Goal: Transaction & Acquisition: Purchase product/service

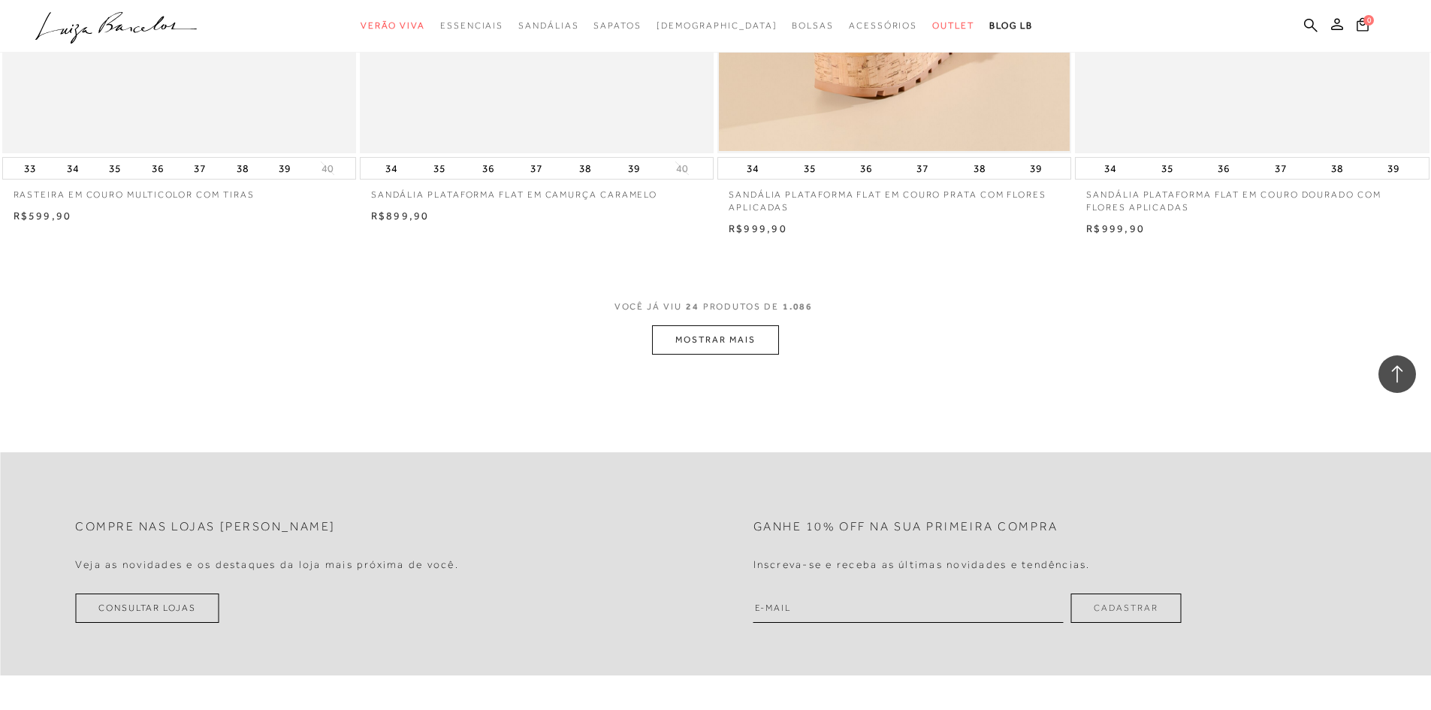
scroll to position [3459, 0]
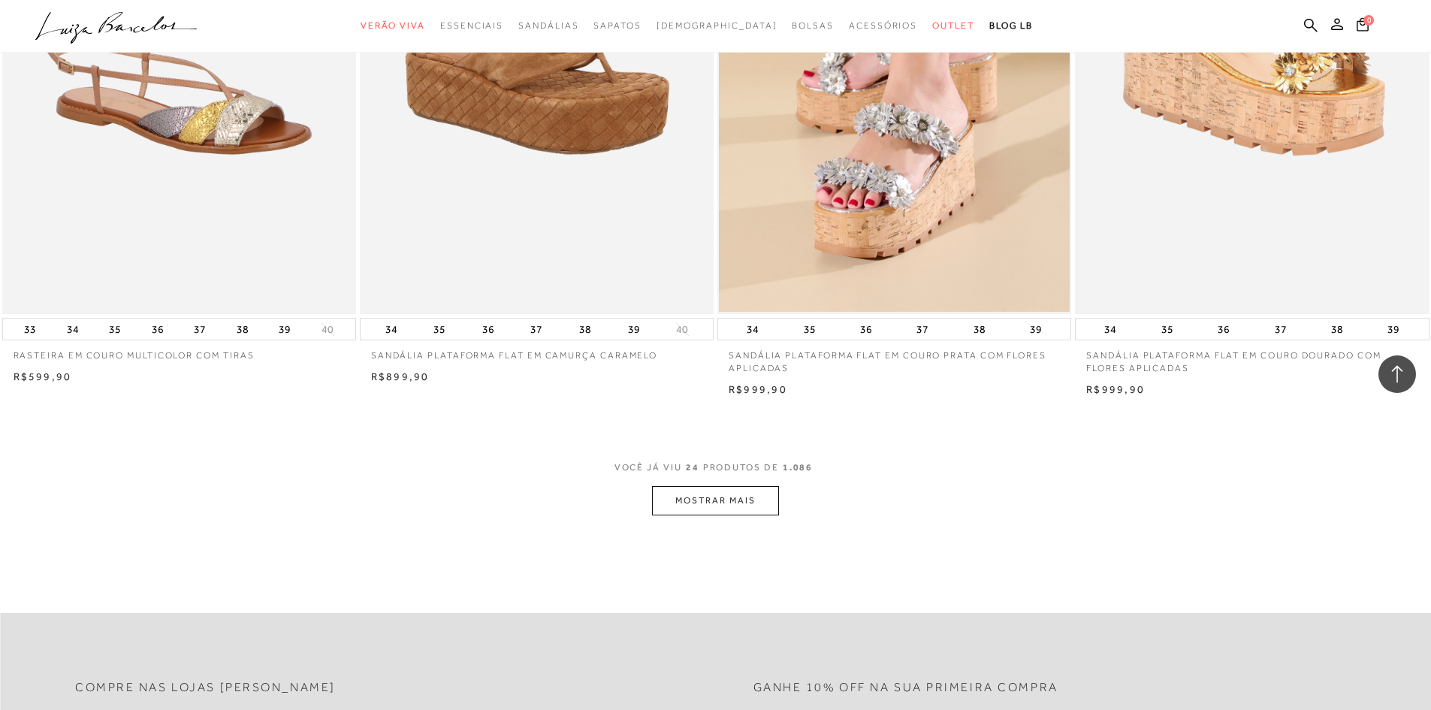
click at [697, 515] on button "MOSTRAR MAIS" at bounding box center [715, 500] width 126 height 29
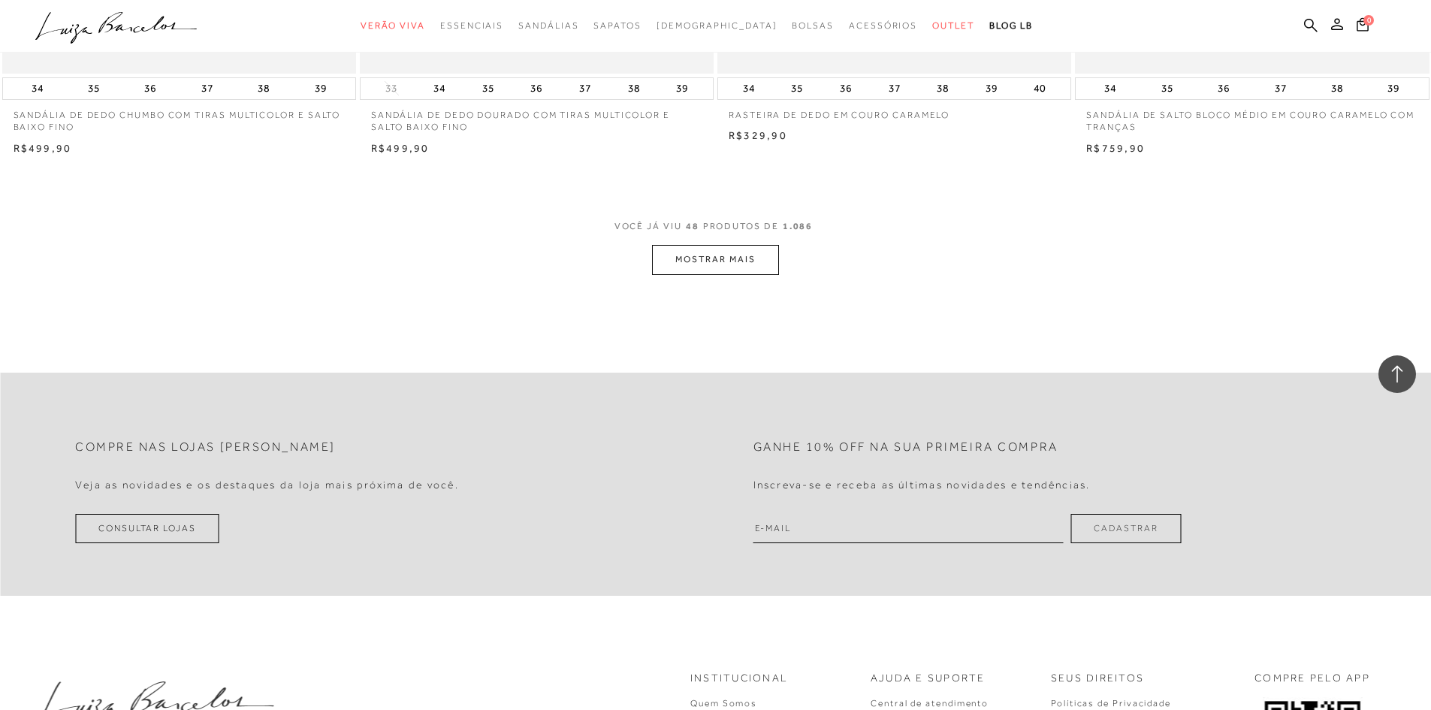
scroll to position [7515, 0]
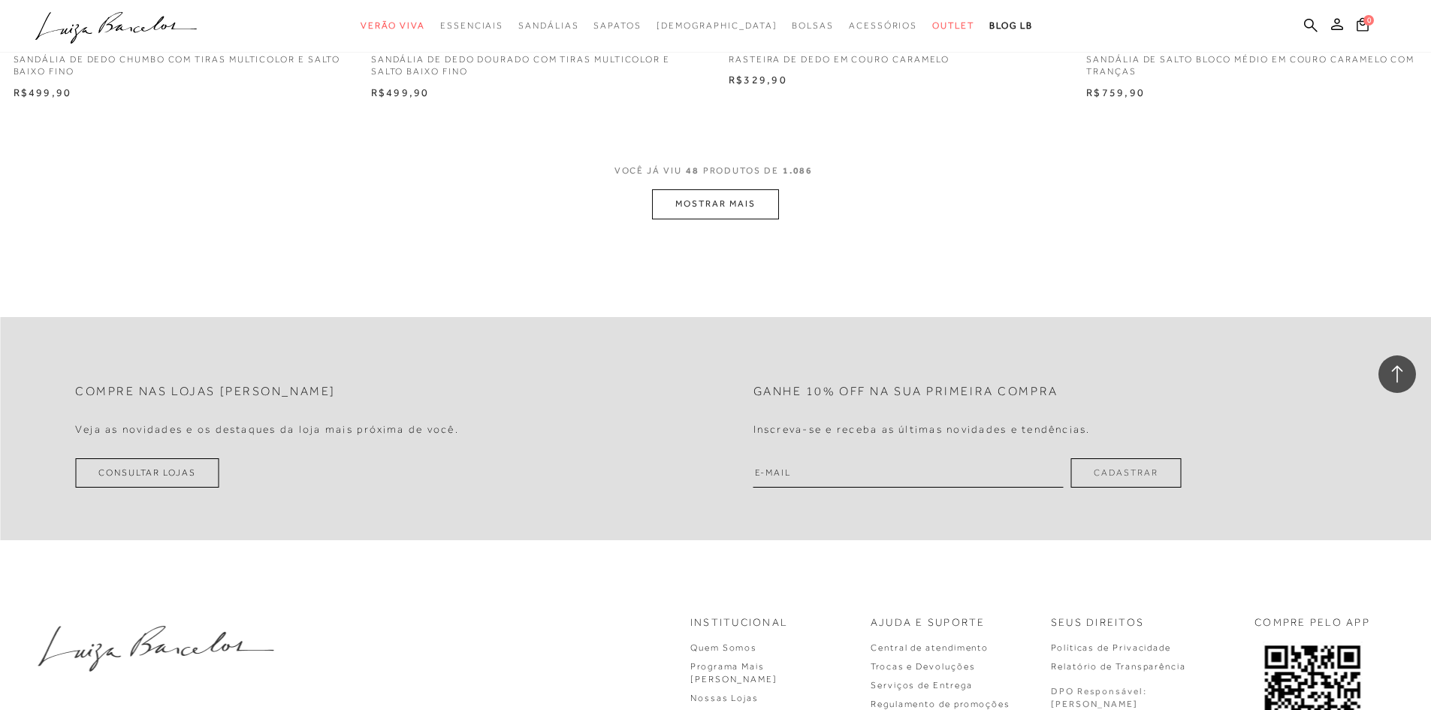
click at [752, 213] on button "MOSTRAR MAIS" at bounding box center [715, 203] width 126 height 29
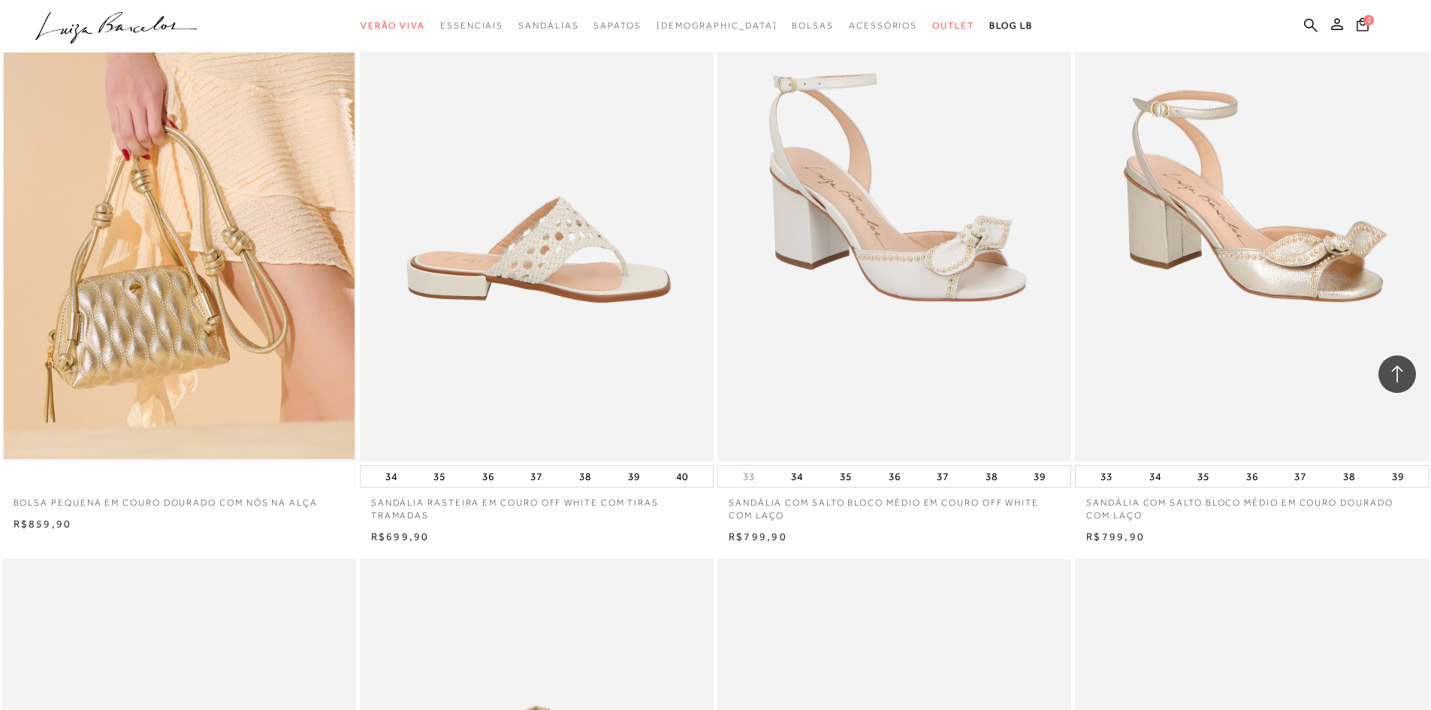
scroll to position [4961, 0]
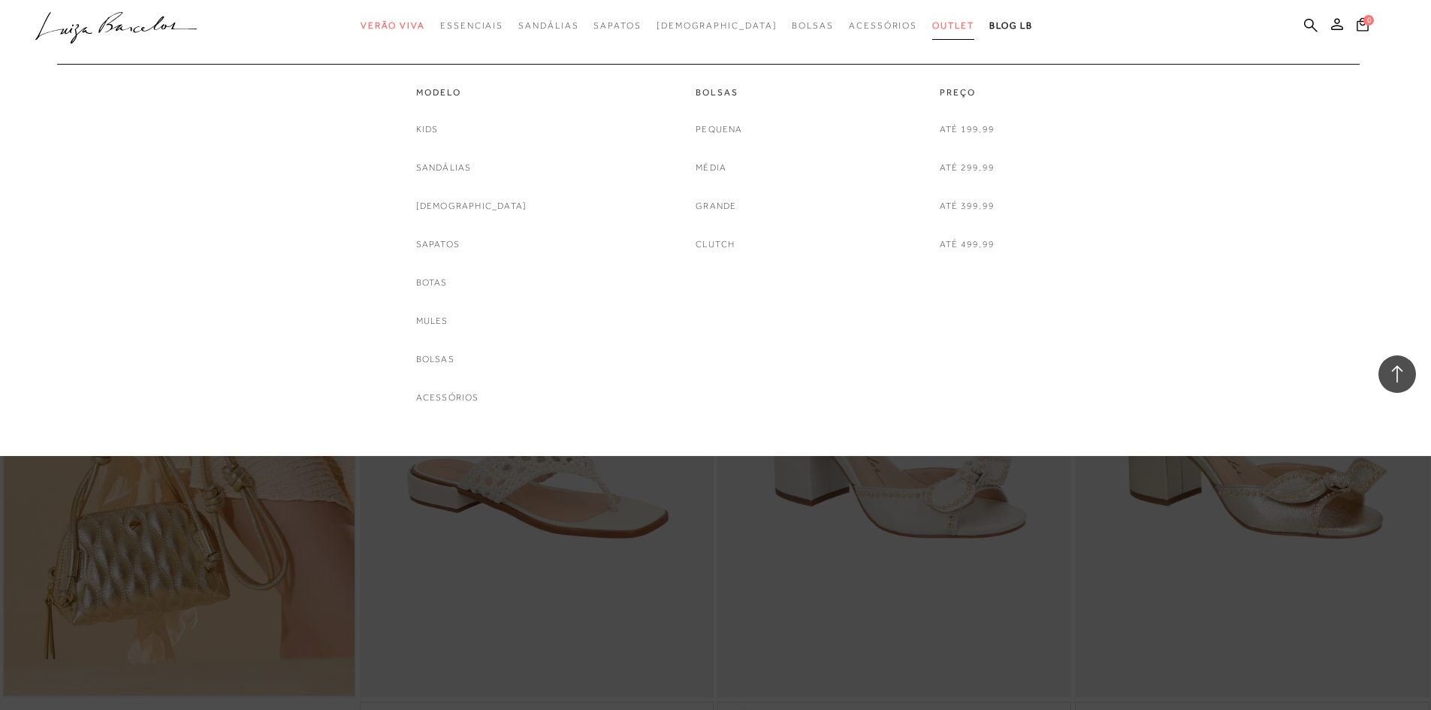
click at [932, 23] on span "Outlet" at bounding box center [953, 25] width 42 height 11
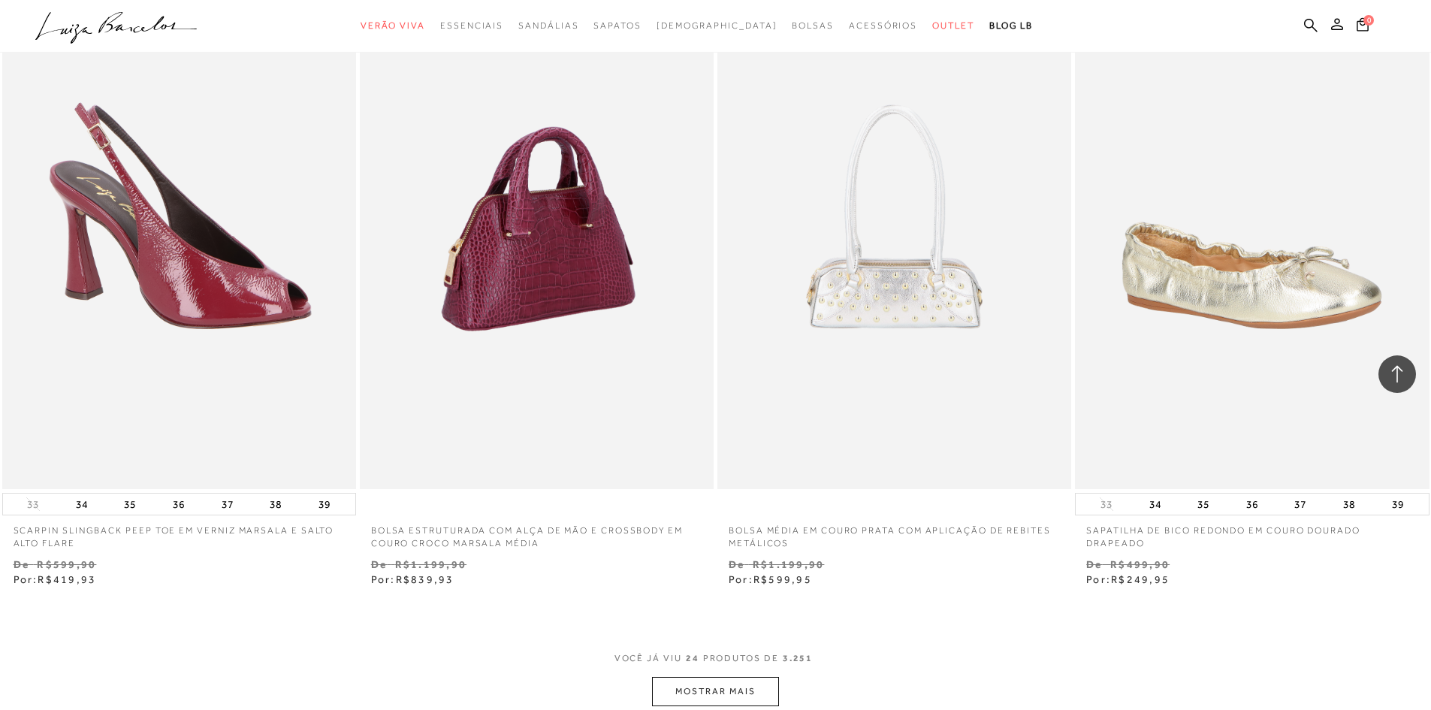
scroll to position [3681, 0]
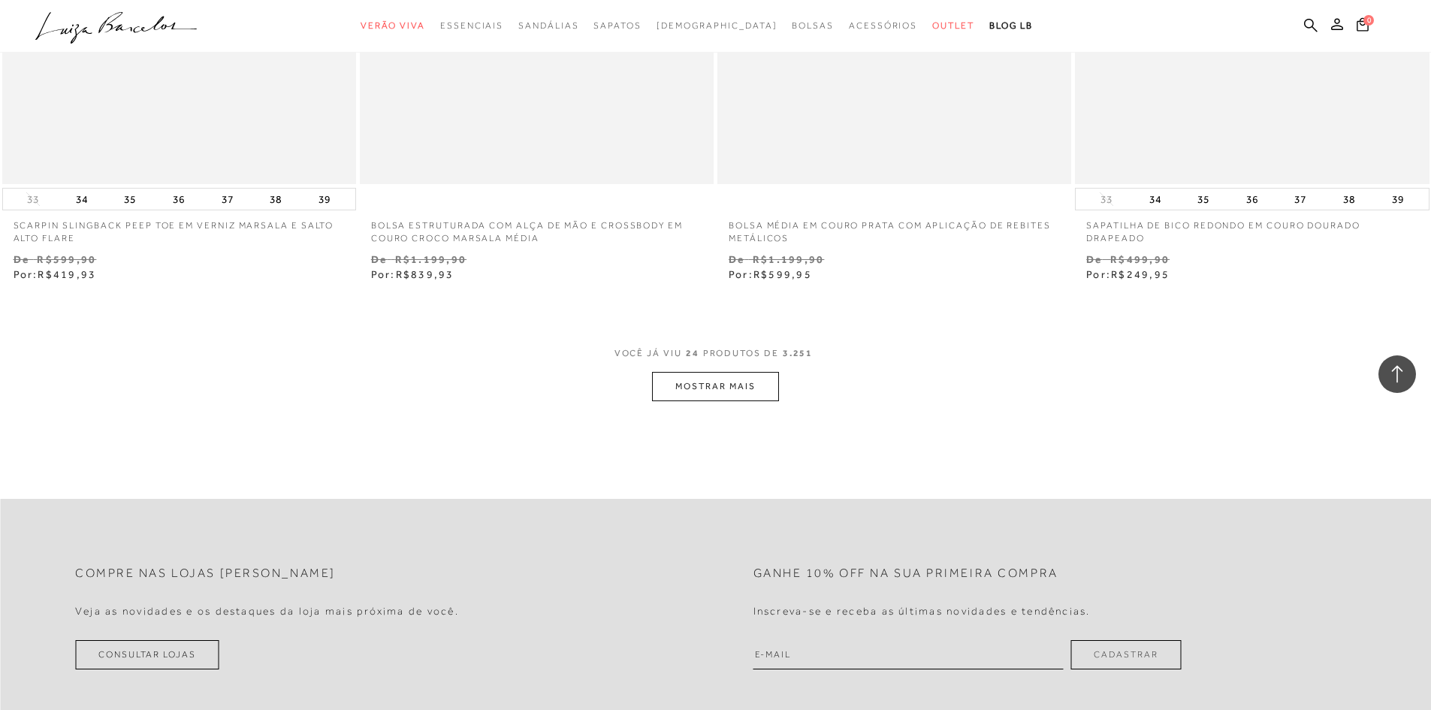
click at [711, 378] on button "MOSTRAR MAIS" at bounding box center [715, 386] width 126 height 29
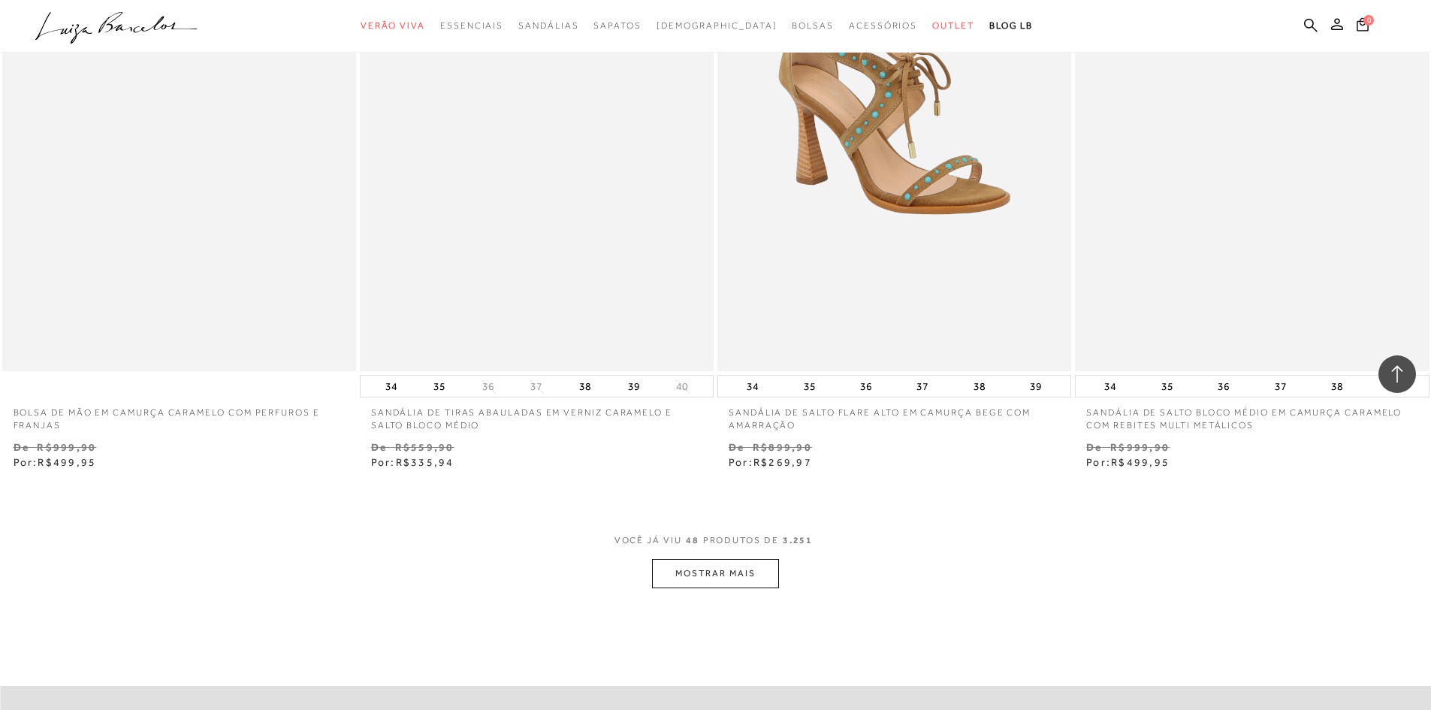
scroll to position [7436, 0]
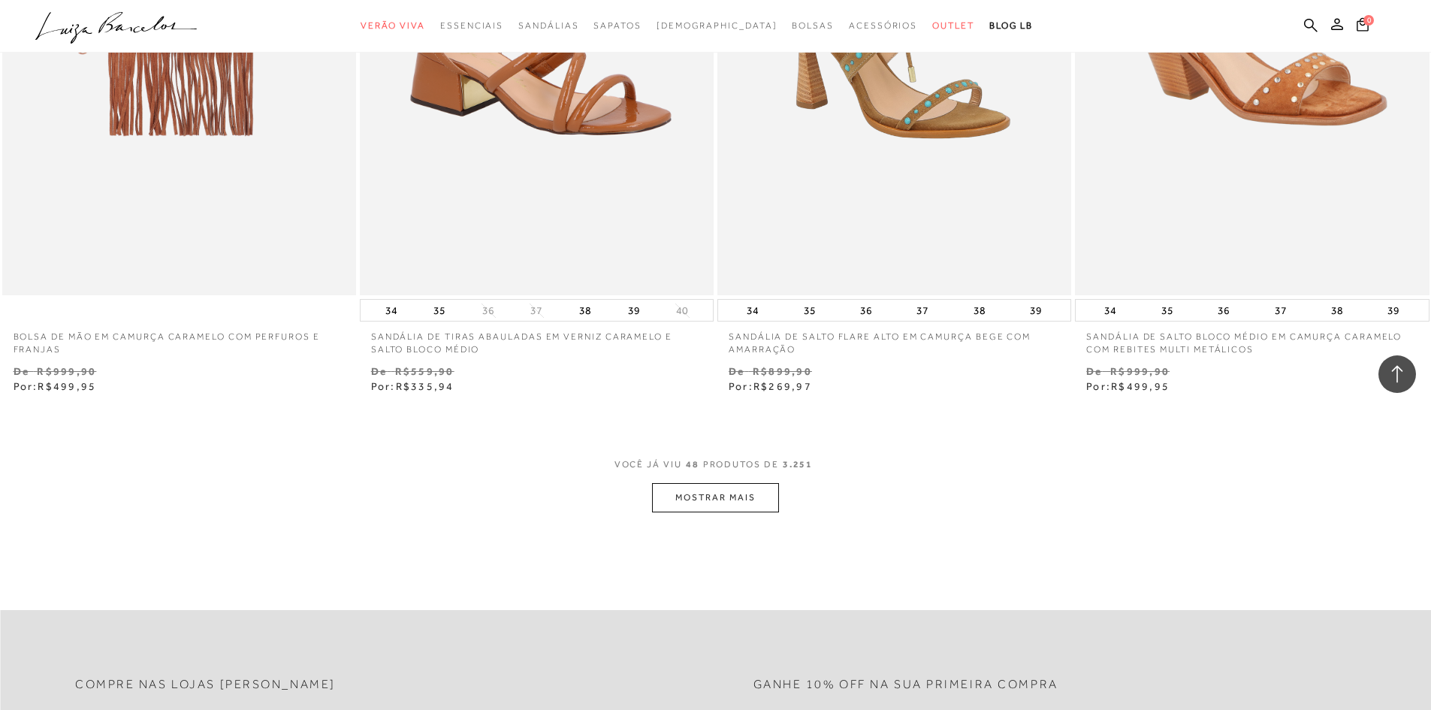
click at [696, 512] on button "MOSTRAR MAIS" at bounding box center [715, 497] width 126 height 29
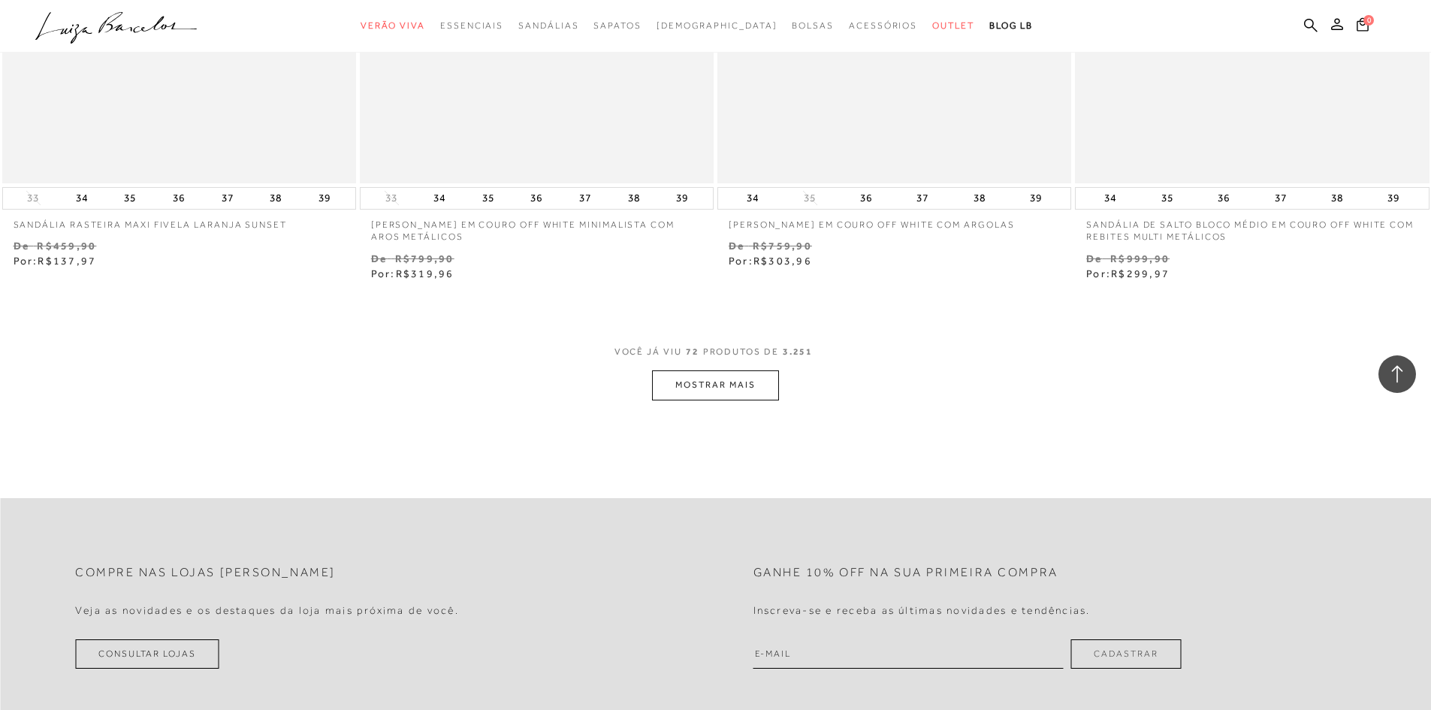
scroll to position [11418, 0]
click at [747, 377] on button "MOSTRAR MAIS" at bounding box center [715, 383] width 126 height 29
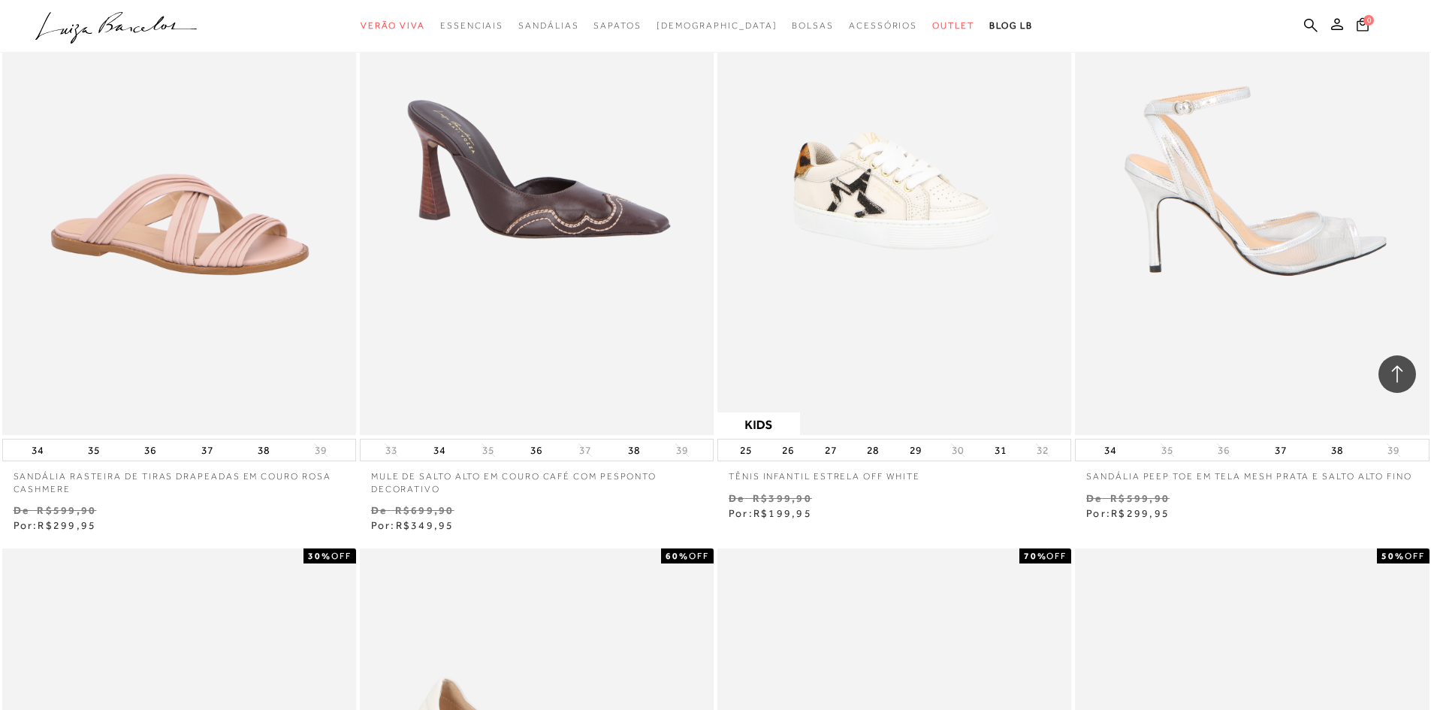
scroll to position [13821, 0]
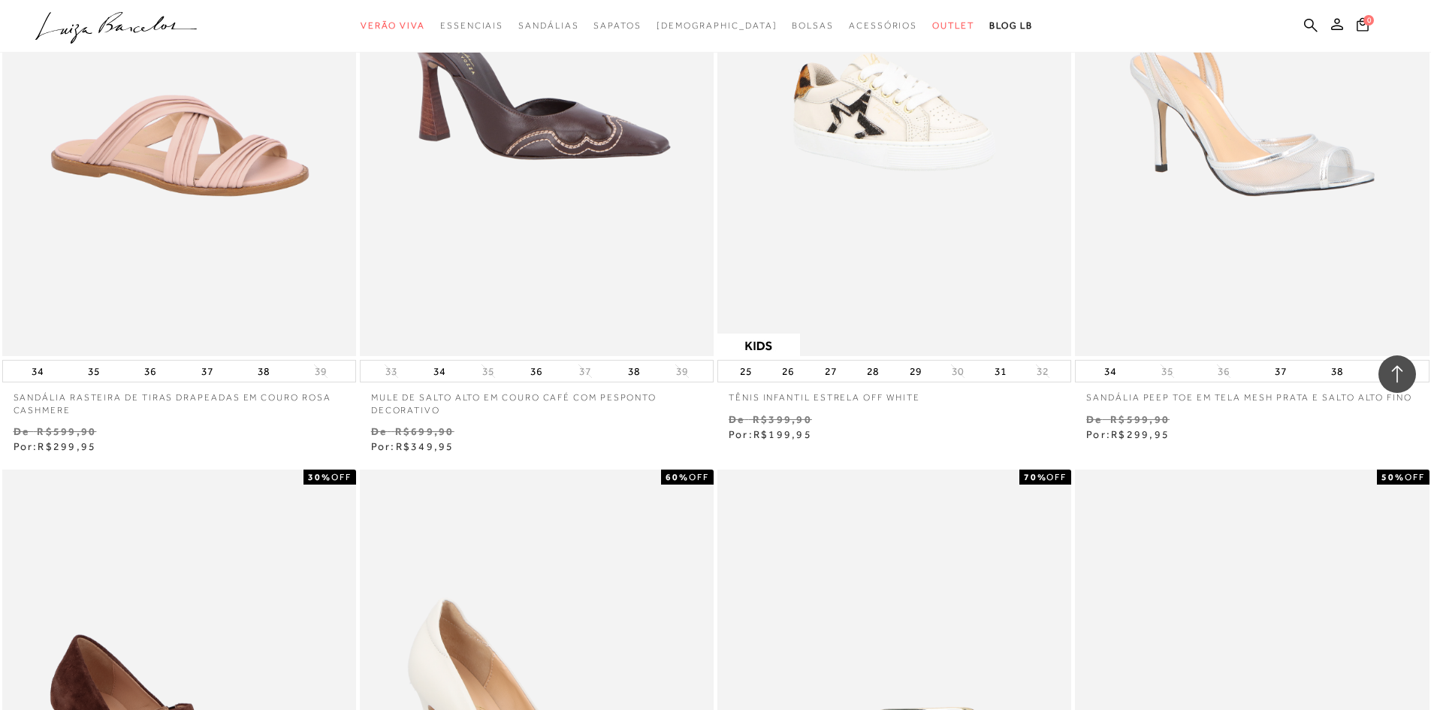
click at [1272, 399] on p "SANDÁLIA PEEP TOE EM TELA MESH PRATA E SALTO ALTO FINO" at bounding box center [1252, 393] width 354 height 22
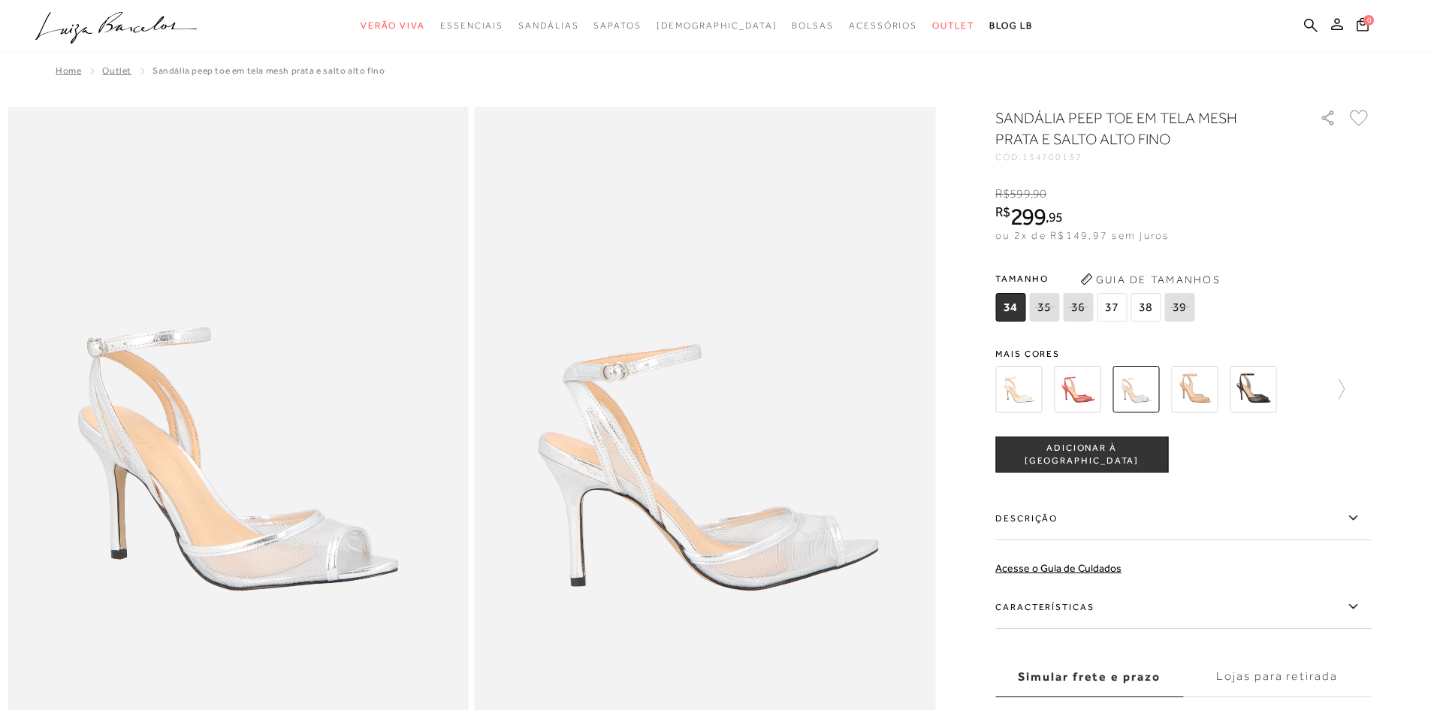
click at [1246, 398] on img at bounding box center [1253, 389] width 47 height 47
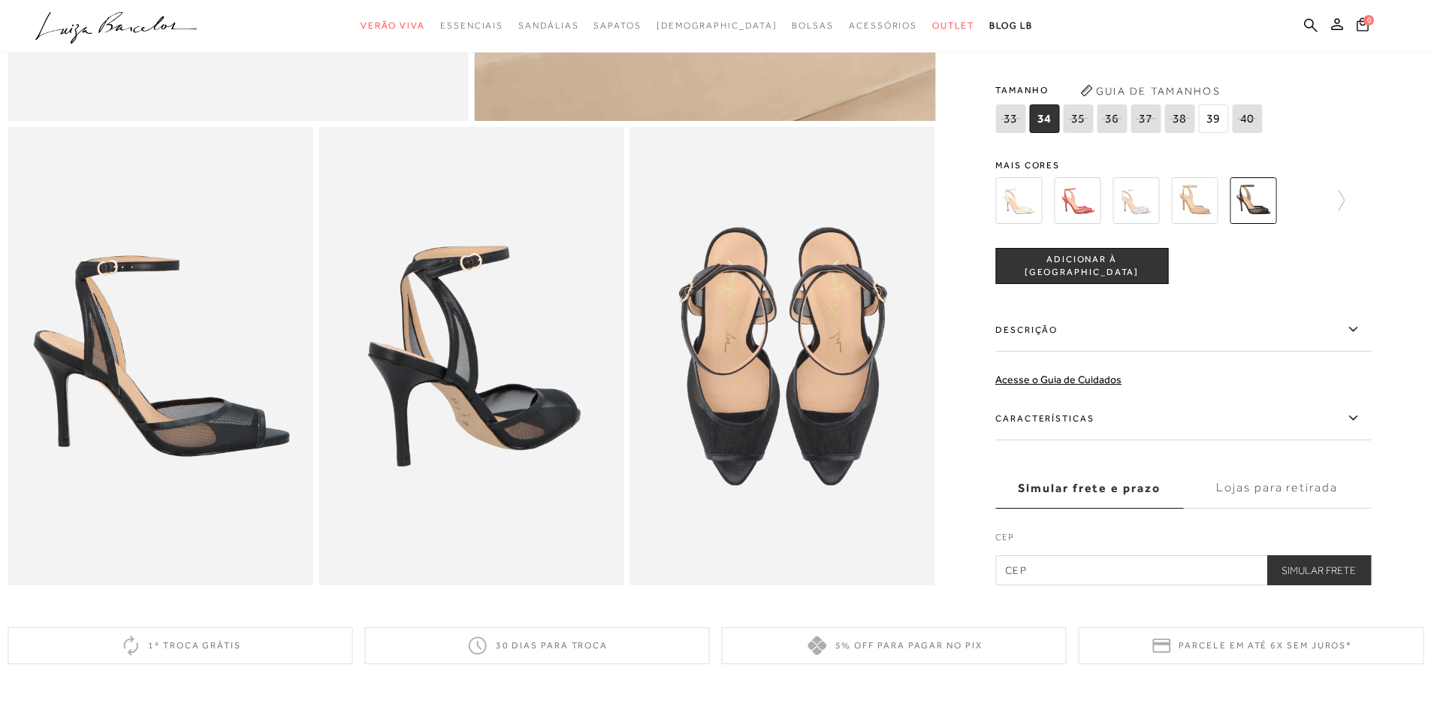
scroll to position [676, 0]
click at [1362, 428] on icon at bounding box center [1353, 418] width 18 height 19
click at [0, 0] on input "Características" at bounding box center [0, 0] width 0 height 0
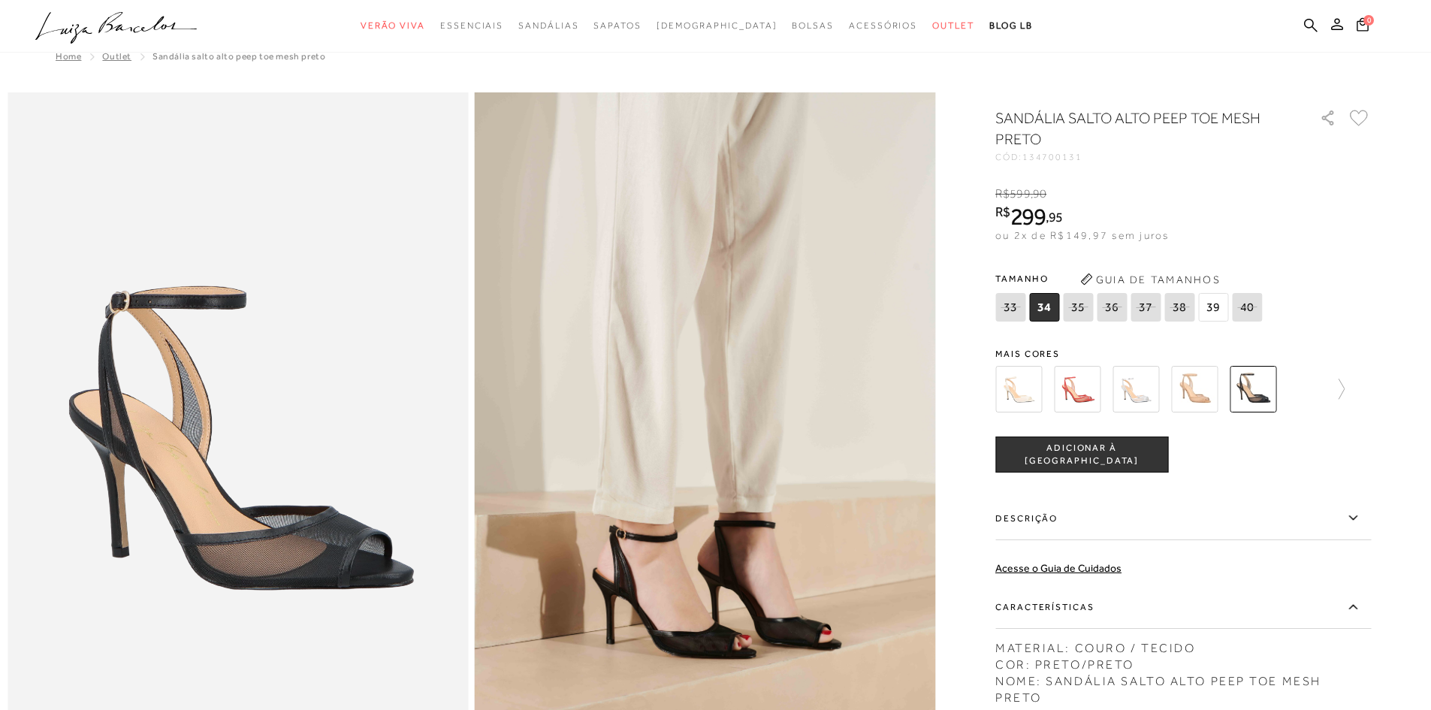
scroll to position [0, 0]
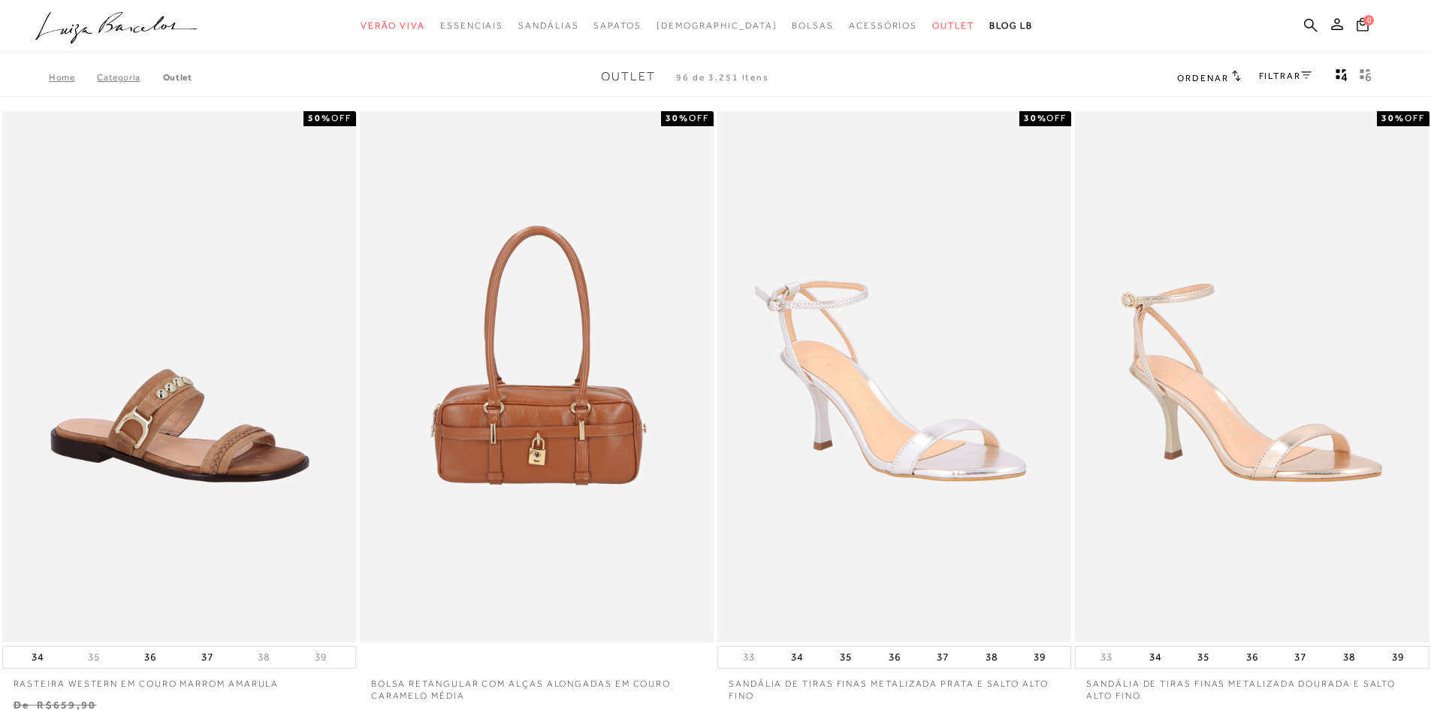
click at [1298, 72] on link "FILTRAR" at bounding box center [1285, 76] width 53 height 11
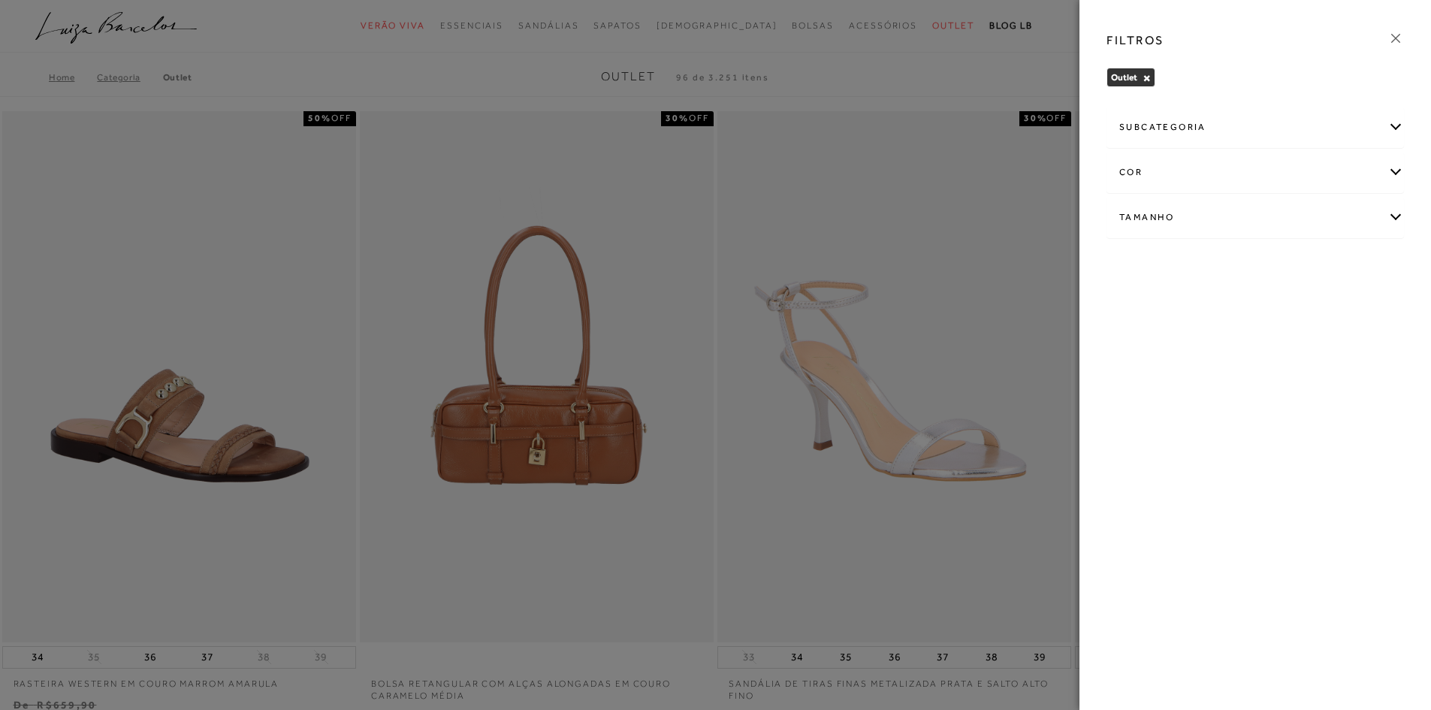
click at [1393, 126] on div "subcategoria" at bounding box center [1255, 127] width 296 height 40
click at [1316, 95] on div "Outlet × Limpar todos os refinamentos" at bounding box center [1254, 79] width 321 height 39
click at [1395, 217] on div "cor" at bounding box center [1255, 213] width 296 height 40
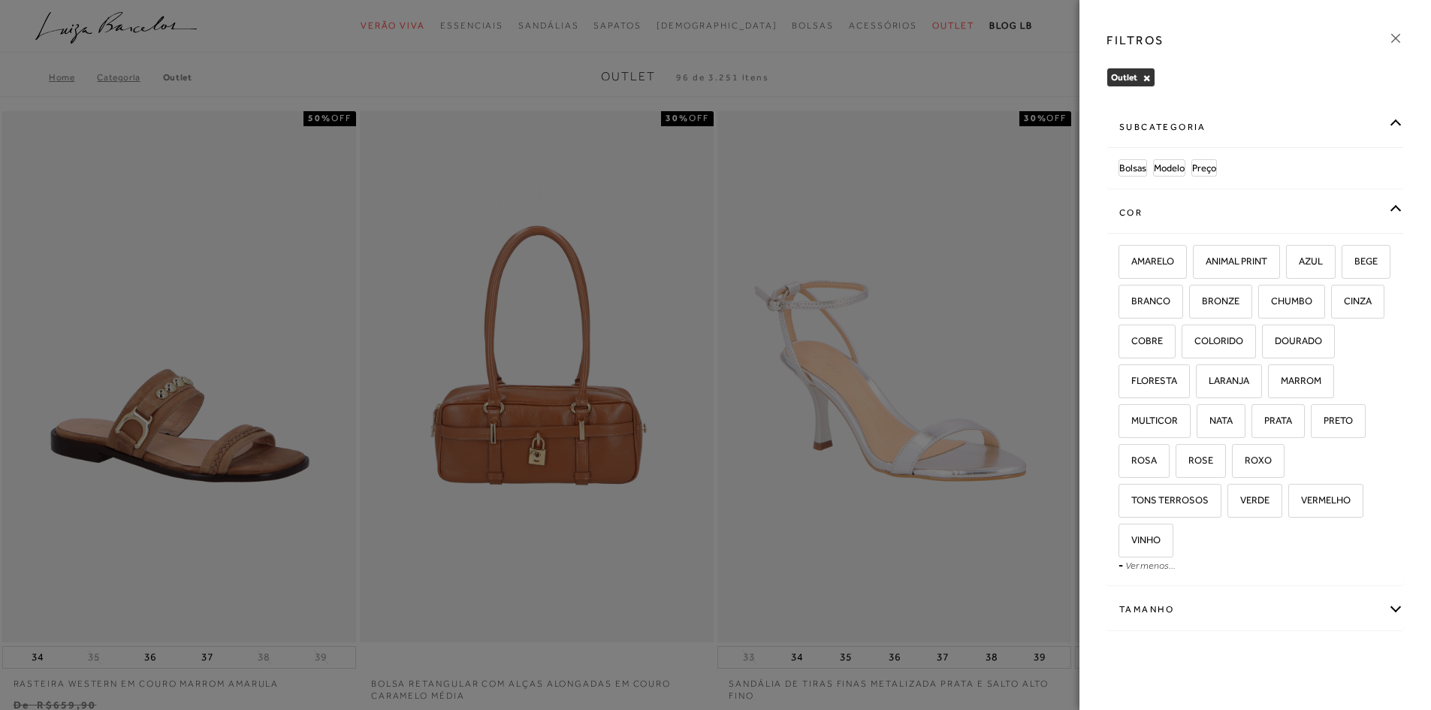
click at [1316, 559] on div "AMARELO ANIMAL PRINT AZUL" at bounding box center [1255, 409] width 296 height 352
click at [1389, 611] on div "Tamanho" at bounding box center [1255, 610] width 296 height 40
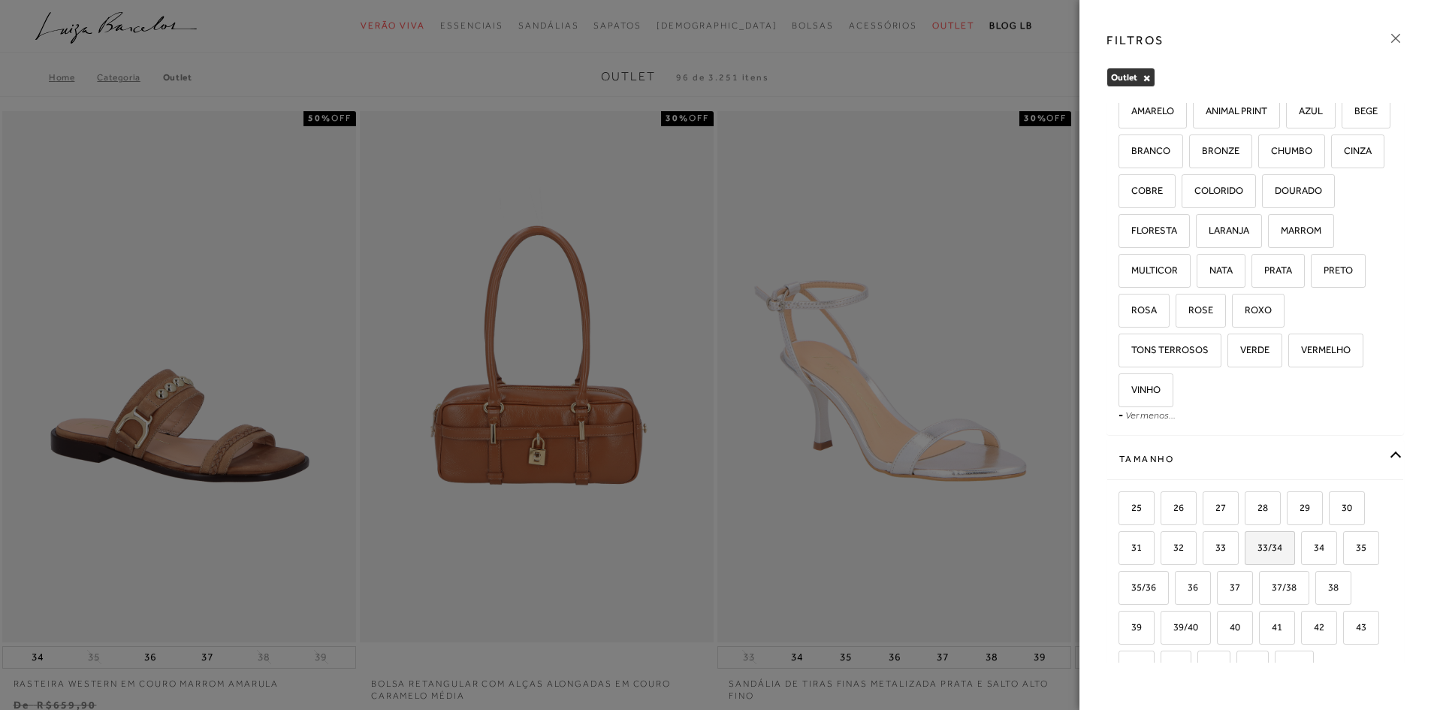
scroll to position [225, 0]
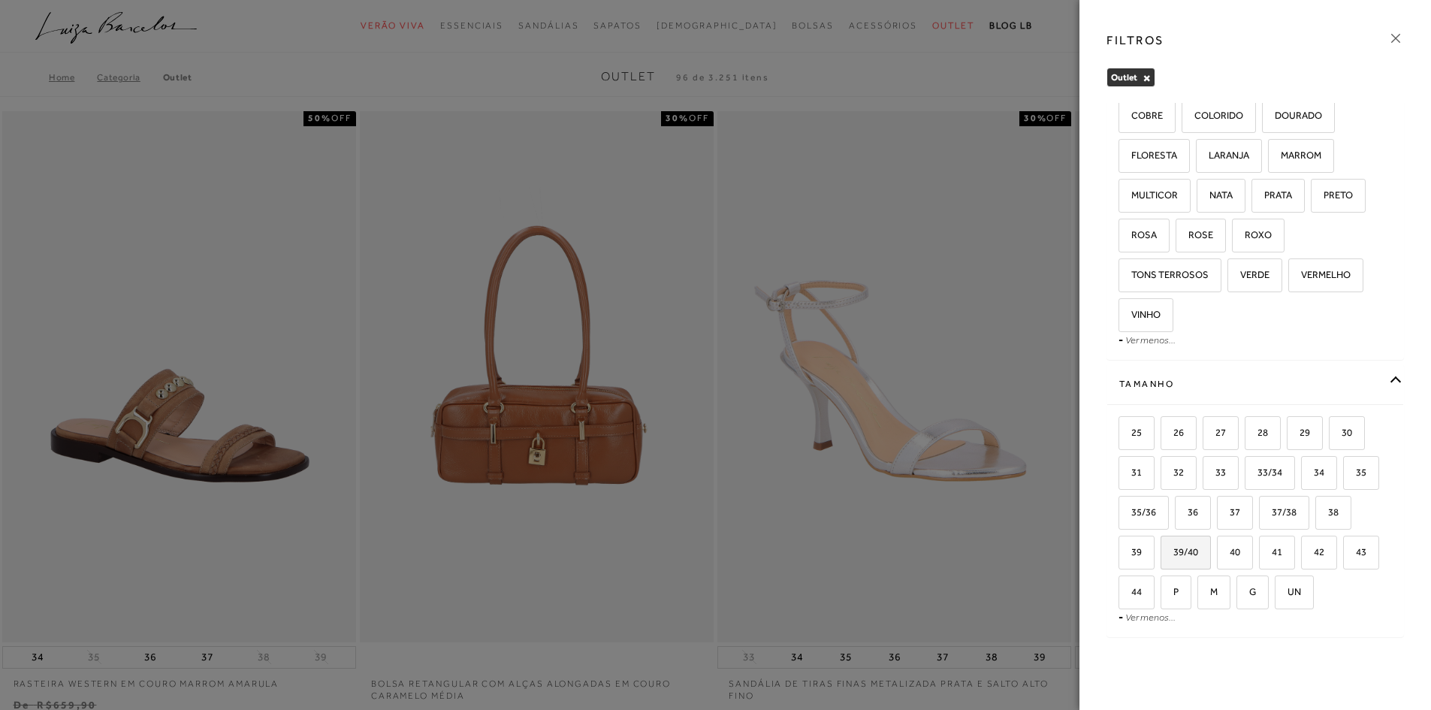
click at [1182, 555] on span "39/40" at bounding box center [1180, 551] width 36 height 11
click at [1173, 555] on input "39/40" at bounding box center [1165, 554] width 15 height 15
checkbox input "true"
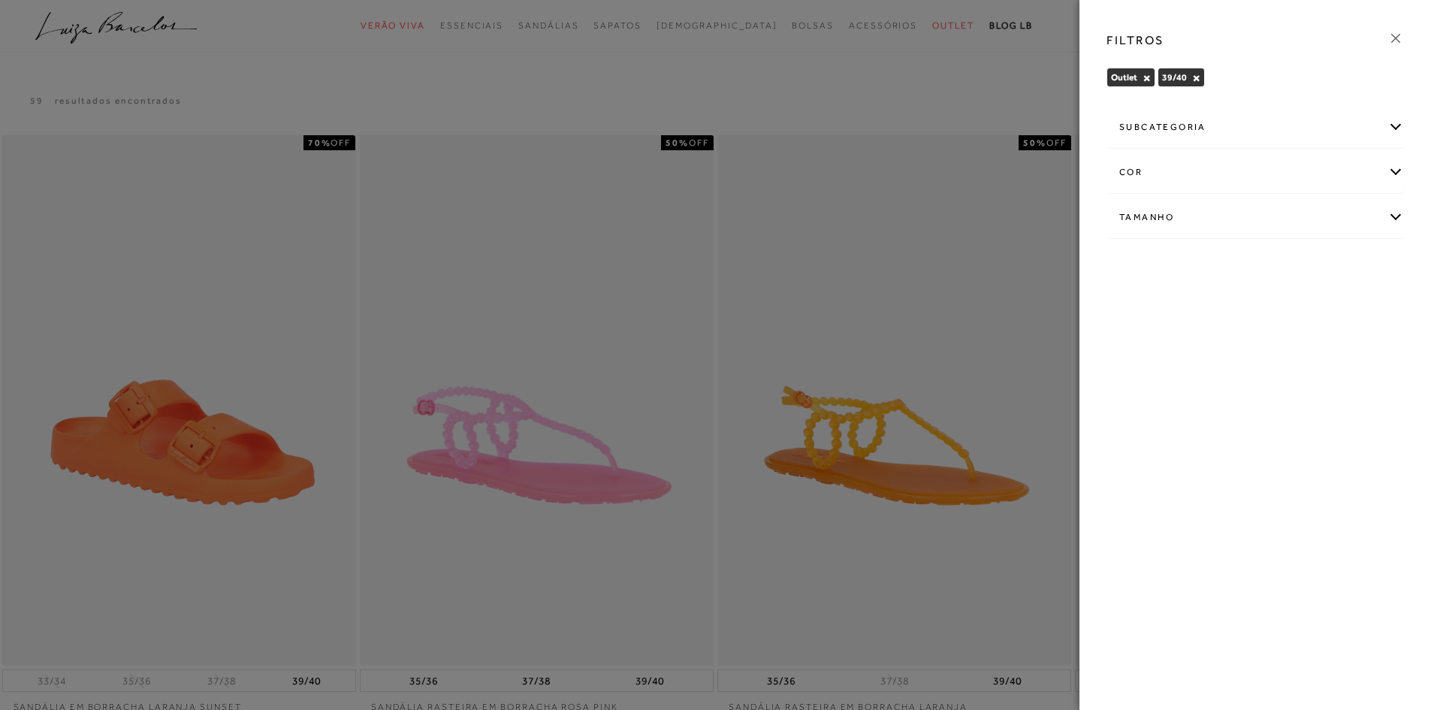
click at [1396, 34] on icon at bounding box center [1395, 38] width 17 height 17
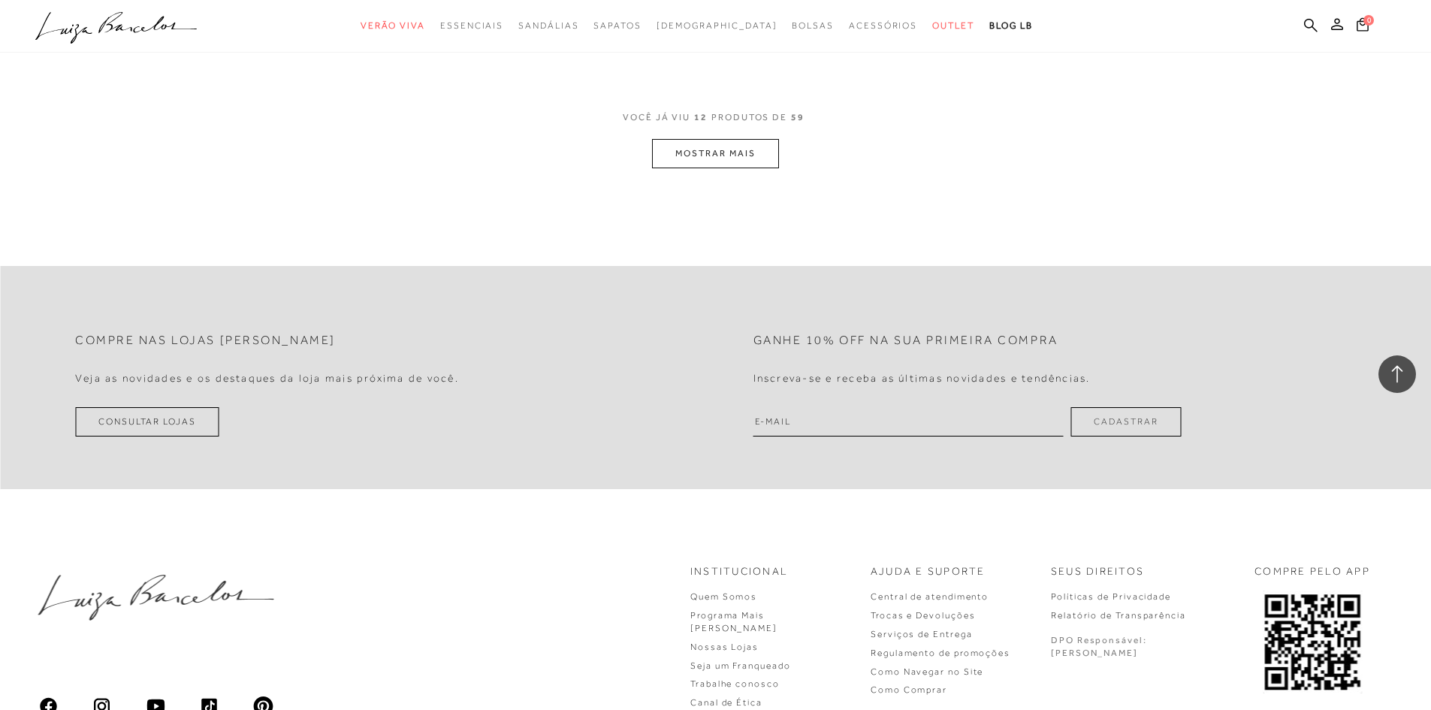
scroll to position [1577, 0]
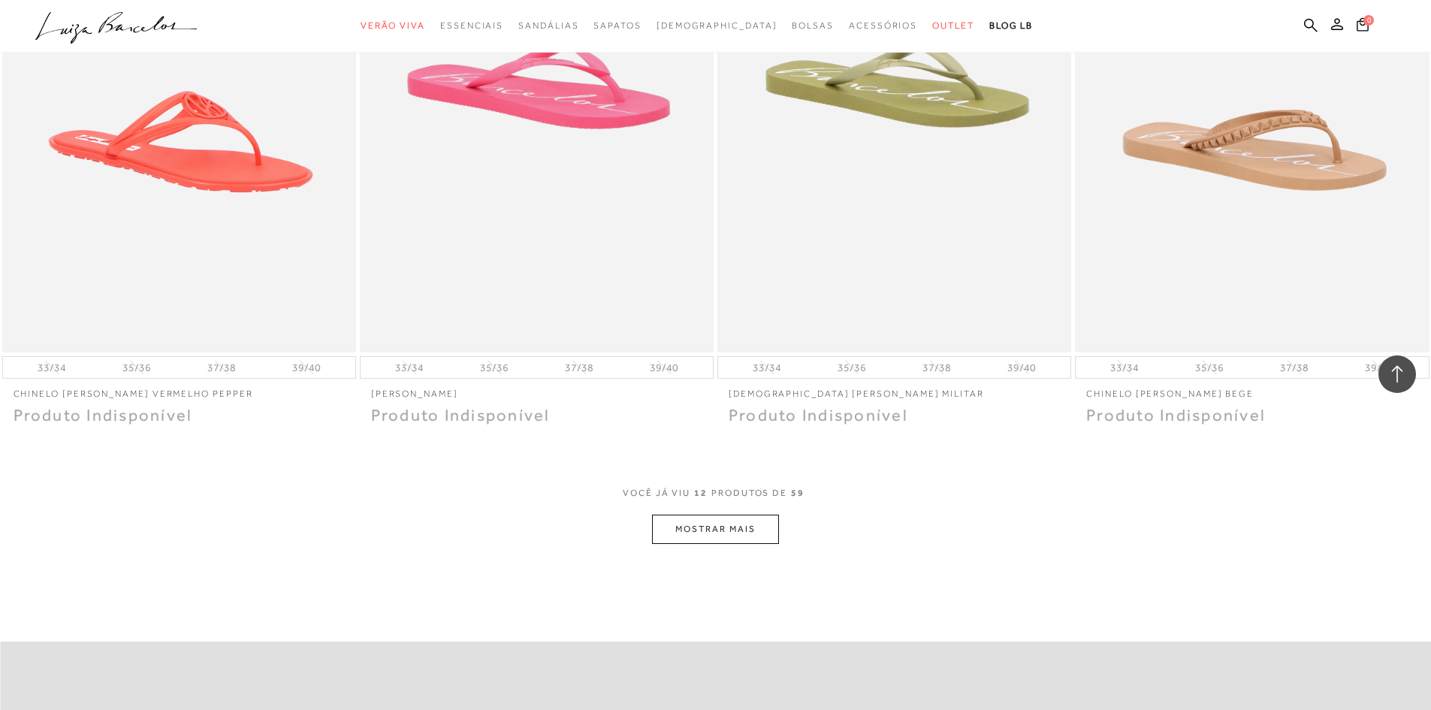
click at [775, 534] on button "MOSTRAR MAIS" at bounding box center [715, 529] width 126 height 29
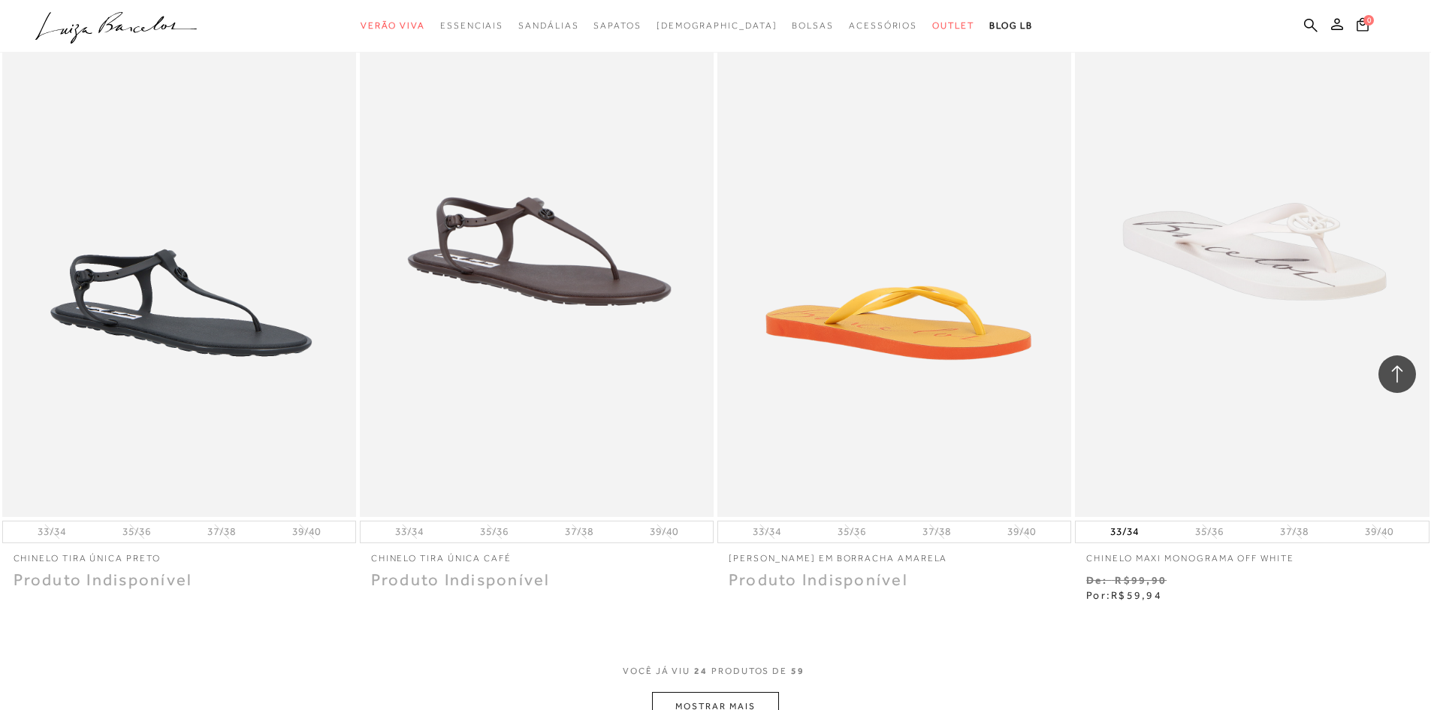
scroll to position [3380, 0]
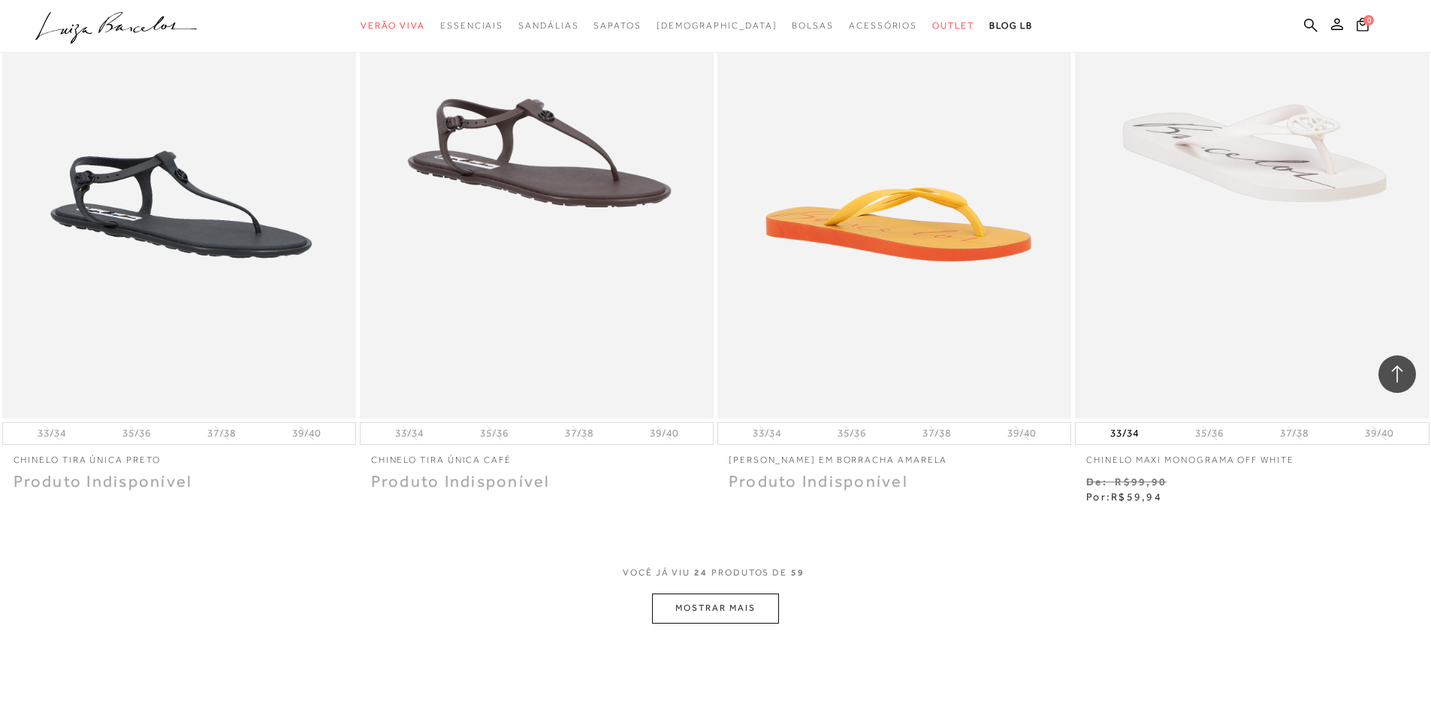
click at [760, 606] on button "MOSTRAR MAIS" at bounding box center [715, 607] width 126 height 29
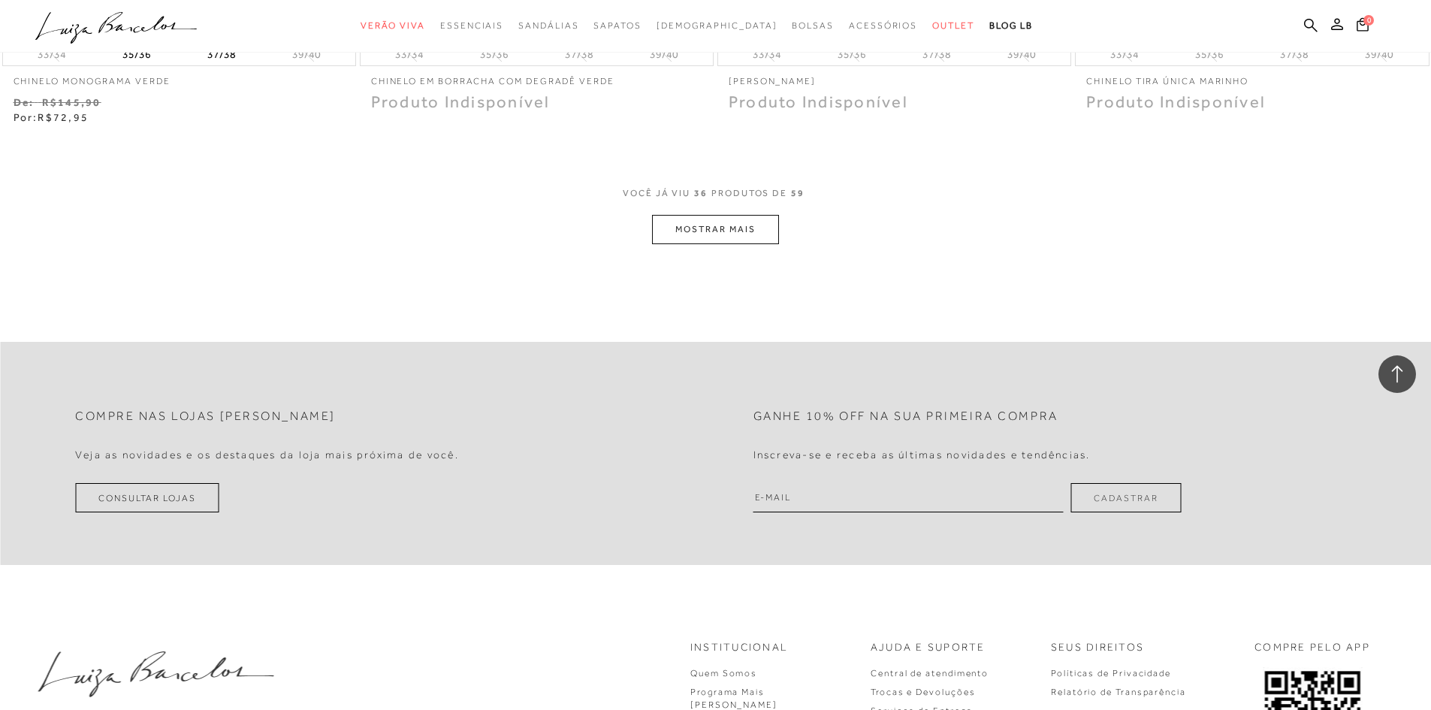
scroll to position [5634, 0]
click at [773, 222] on button "MOSTRAR MAIS" at bounding box center [715, 223] width 126 height 29
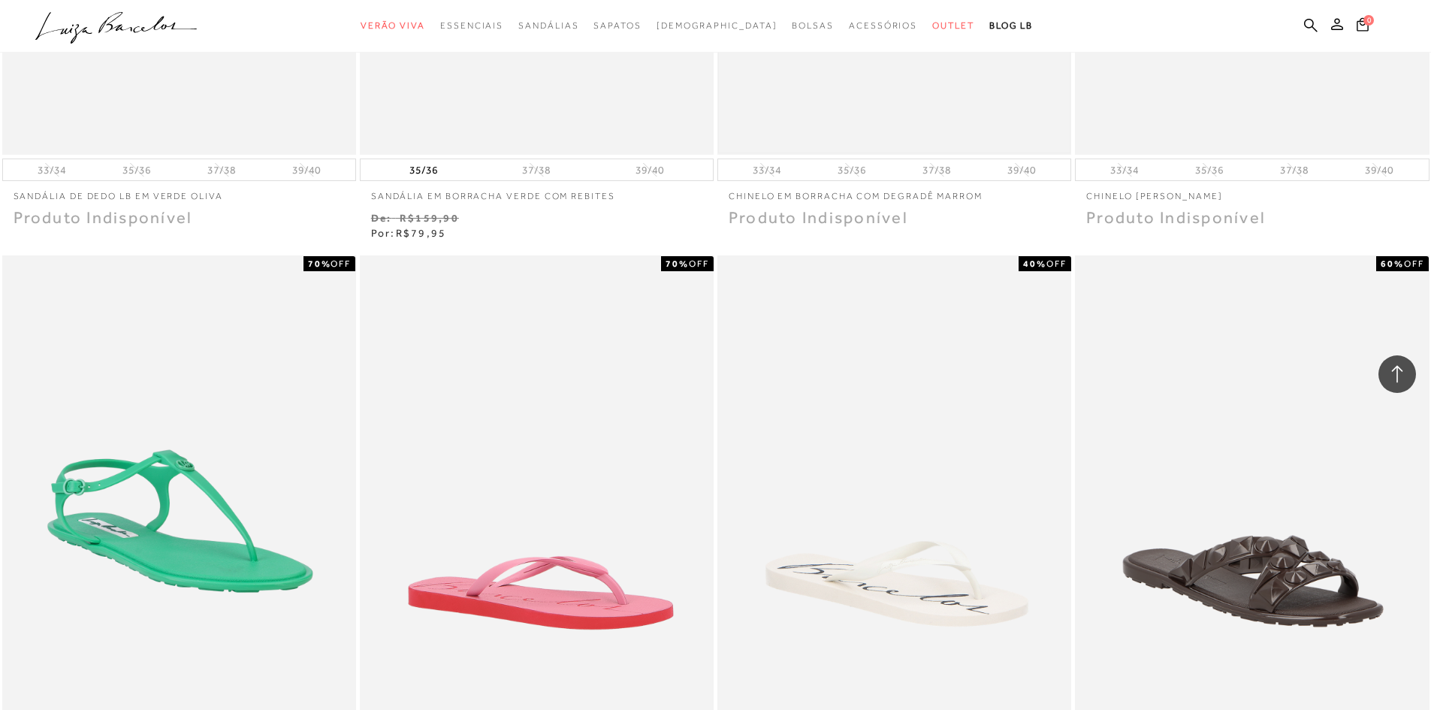
scroll to position [6535, 0]
